Goal: Find specific page/section: Find specific page/section

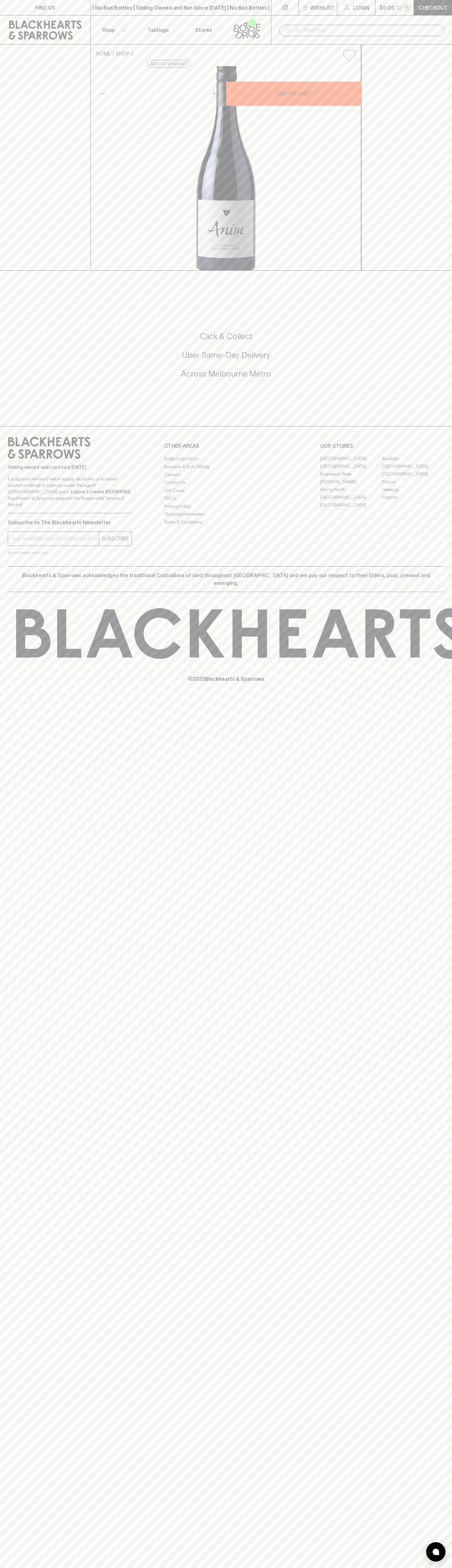
click at [31, 1] on link "FIND US" at bounding box center [45, 7] width 90 height 15
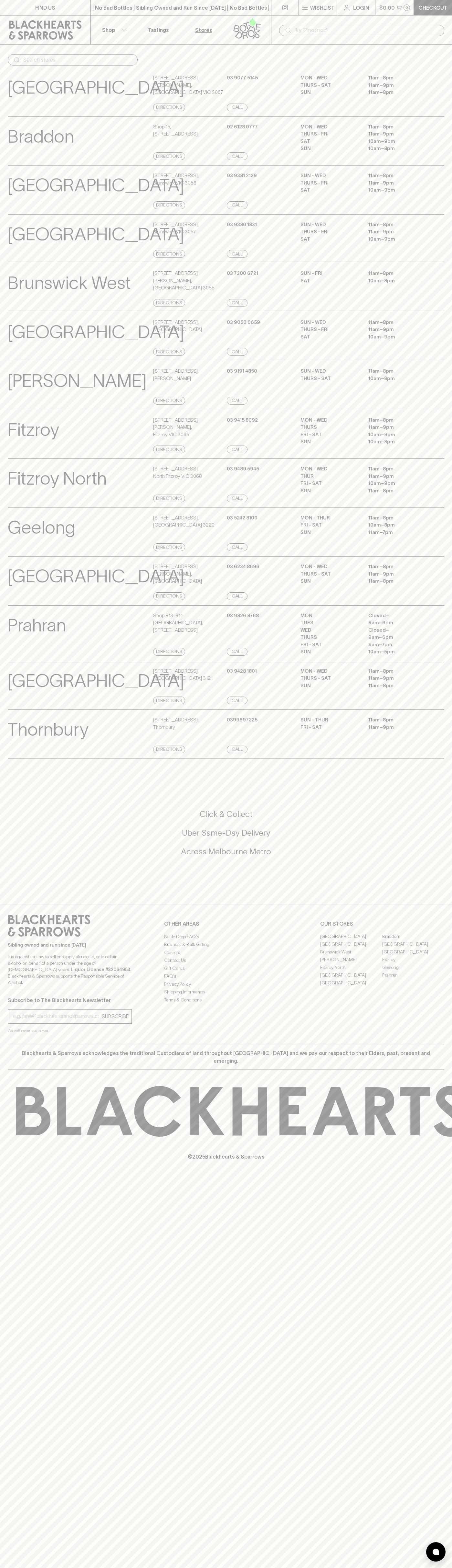
click at [449, 759] on div "Thornbury View Store Details [STREET_ADDRESS] Directions [PHONE_NUMBER] Call Su…" at bounding box center [226, 734] width 452 height 49
click at [76, 1567] on html "FIND US | No Bad Bottles | Sibling Owned and Run Since [DATE] | No Bad Bottles …" at bounding box center [226, 784] width 452 height 1568
click at [21, 211] on div "Brunswick View Store Details [STREET_ADDRESS] Directions [PHONE_NUMBER] Call SU…" at bounding box center [226, 189] width 436 height 49
